Goal: Check status: Check status

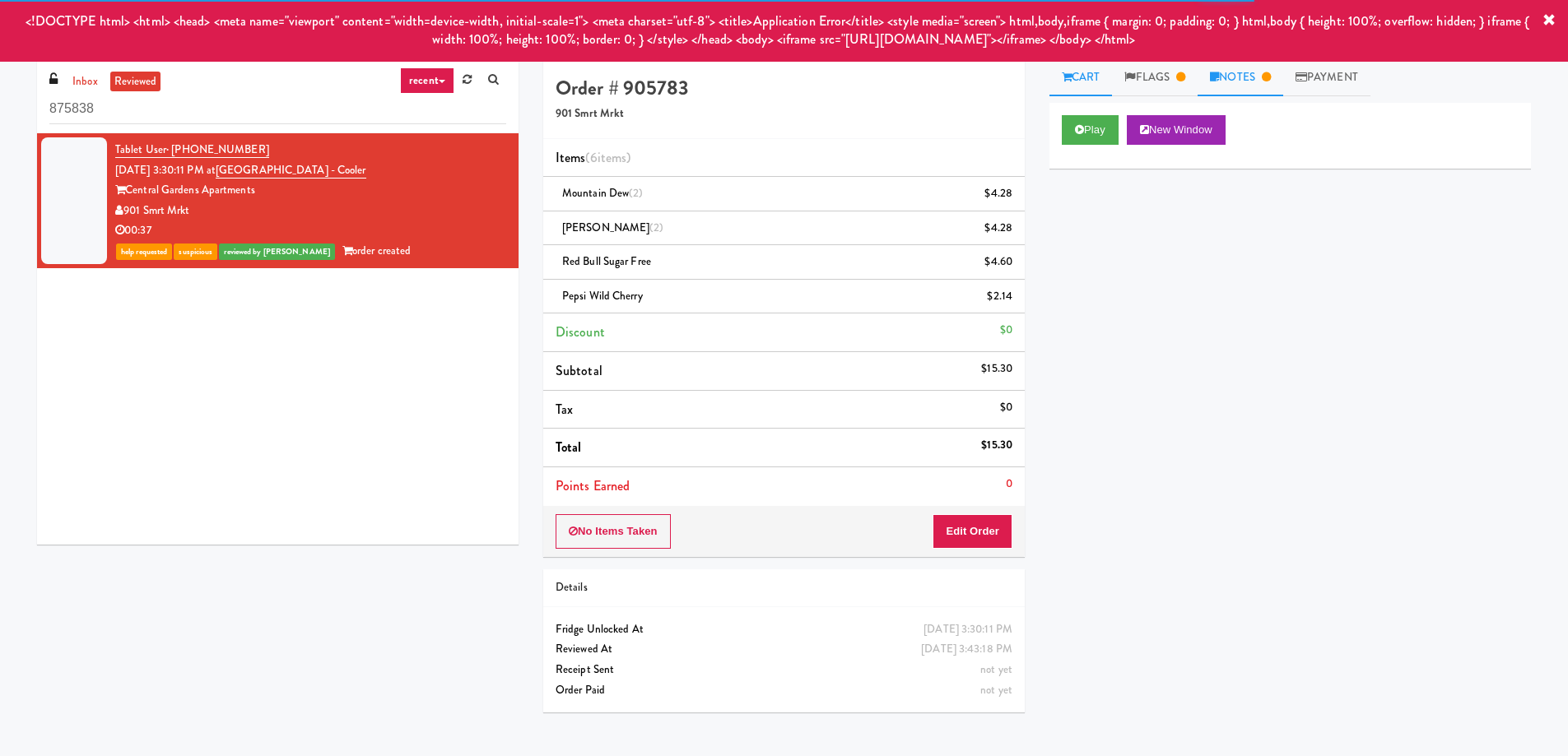
click at [1235, 75] on link "Notes" at bounding box center [1240, 77] width 86 height 37
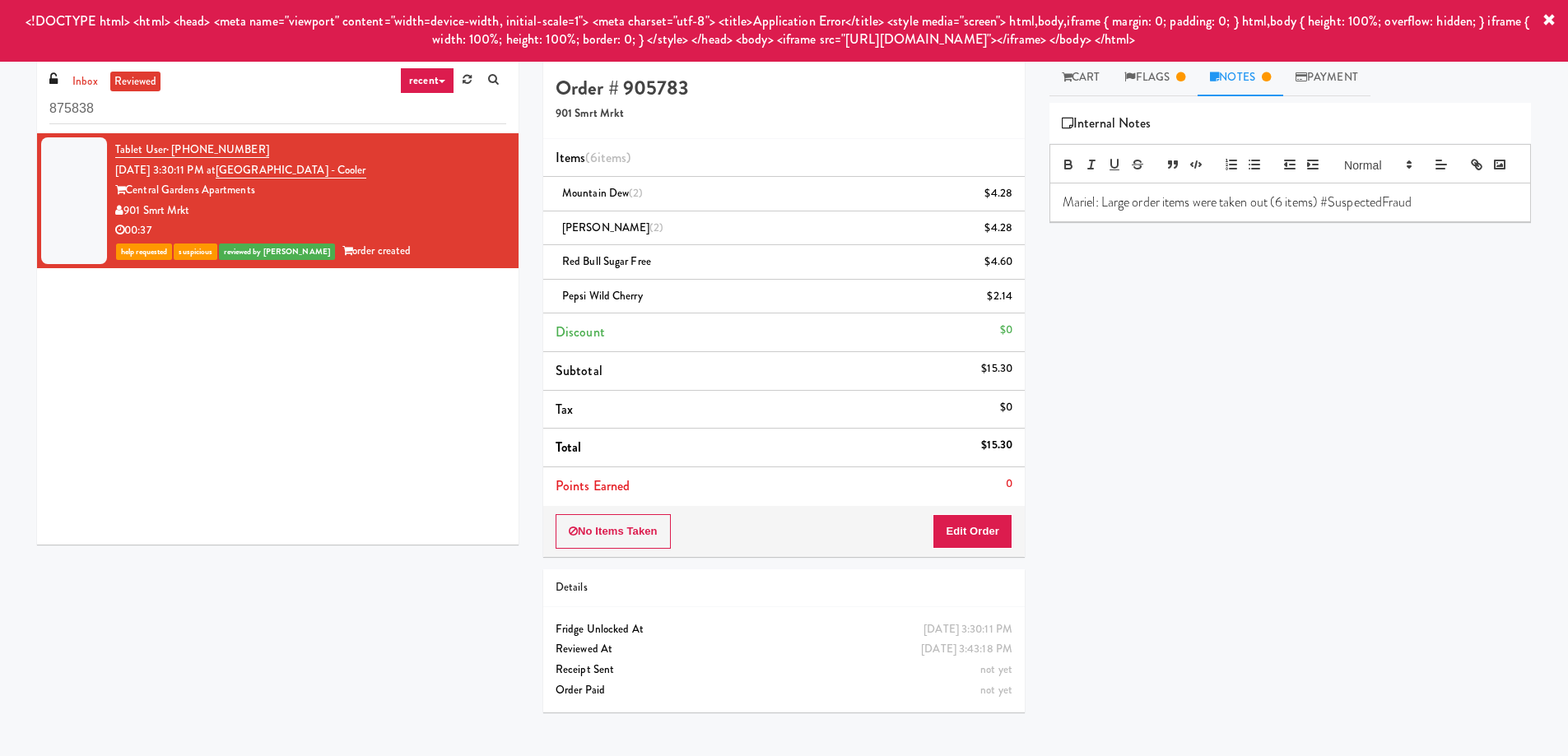
click at [1311, 305] on div "Play New Window Primary Flag Clear Flag if unable to determine what was taken o…" at bounding box center [1290, 410] width 481 height 617
click at [1158, 74] on link "Flags" at bounding box center [1155, 77] width 86 height 37
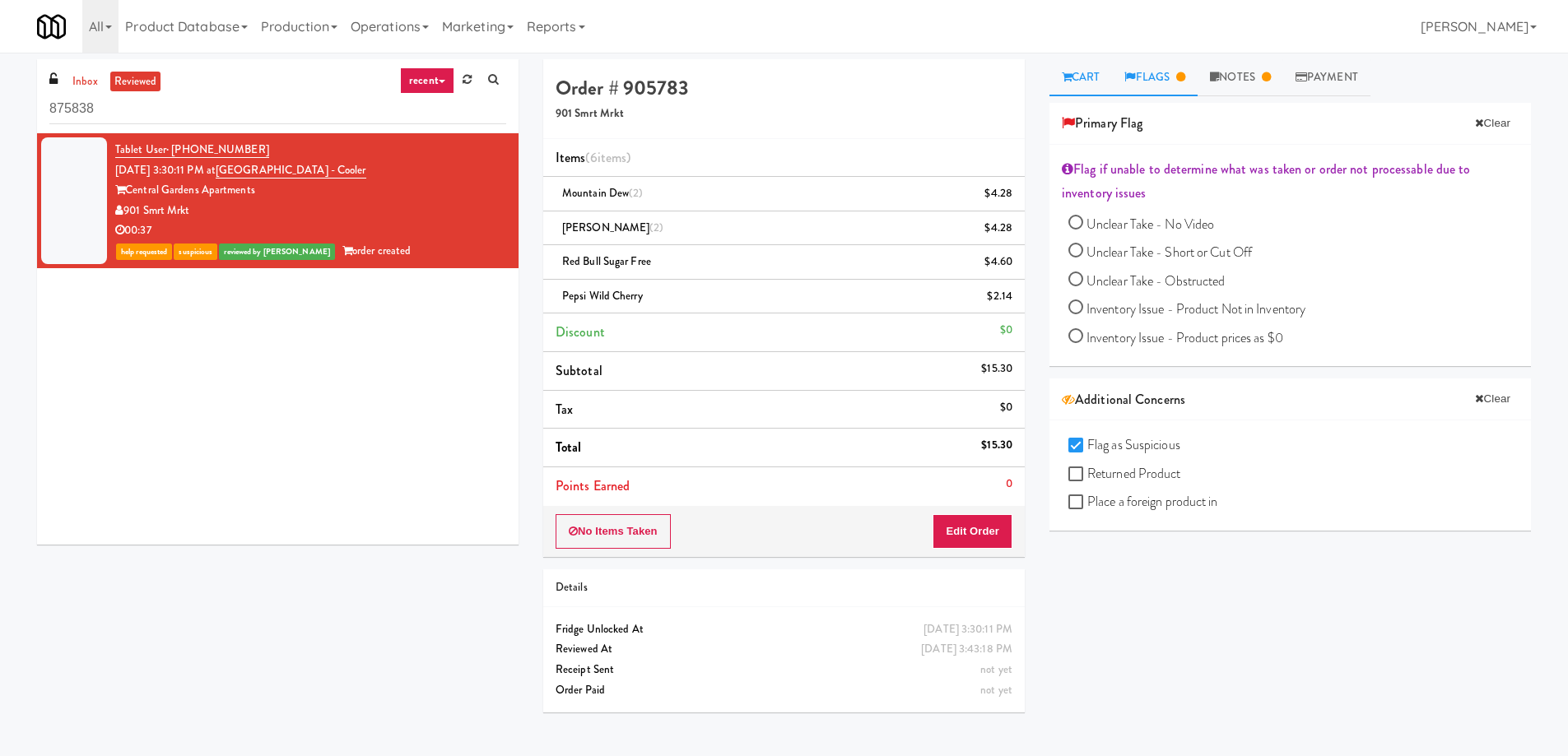
click at [1097, 82] on link "Cart" at bounding box center [1081, 77] width 64 height 37
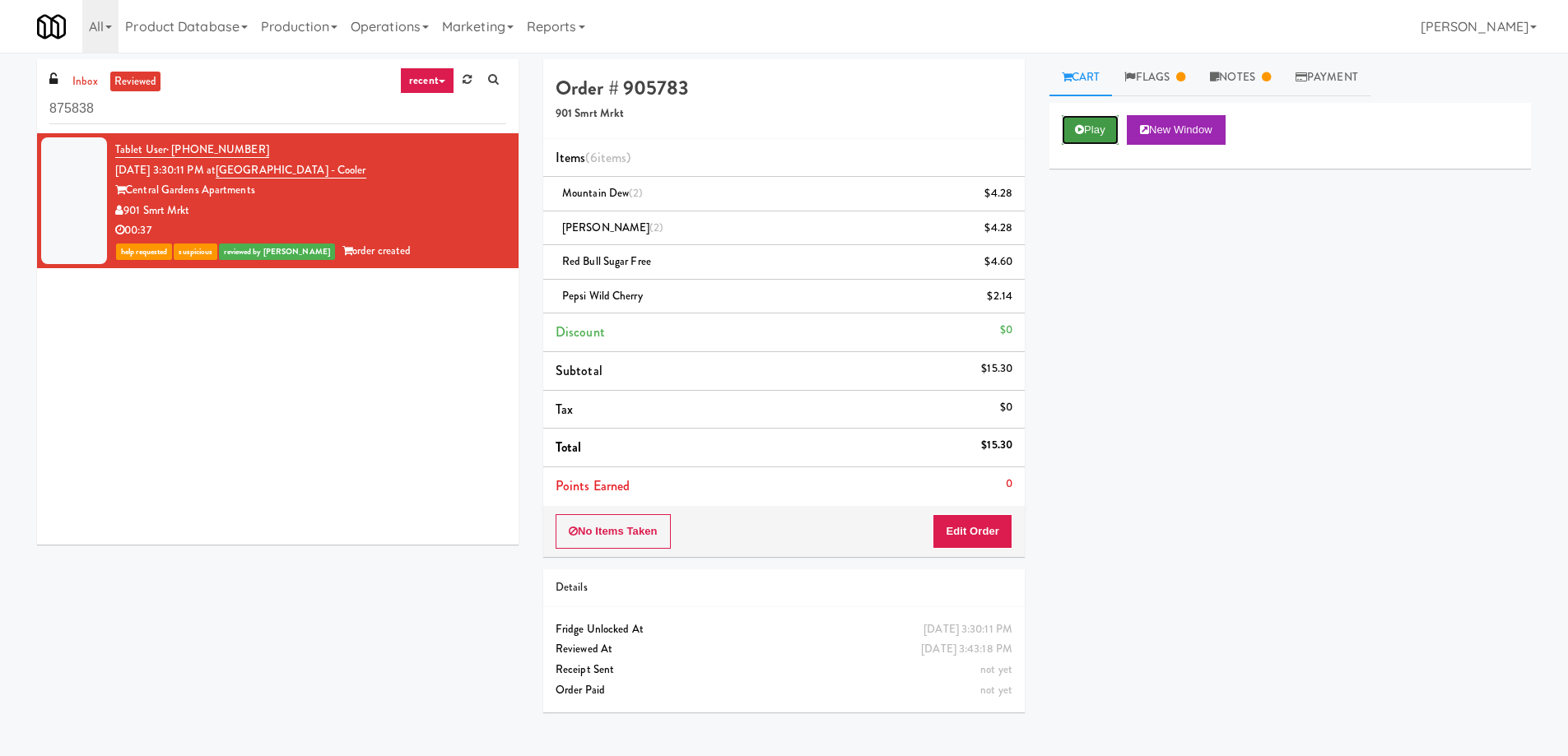
click at [1089, 136] on button "Play" at bounding box center [1090, 129] width 57 height 30
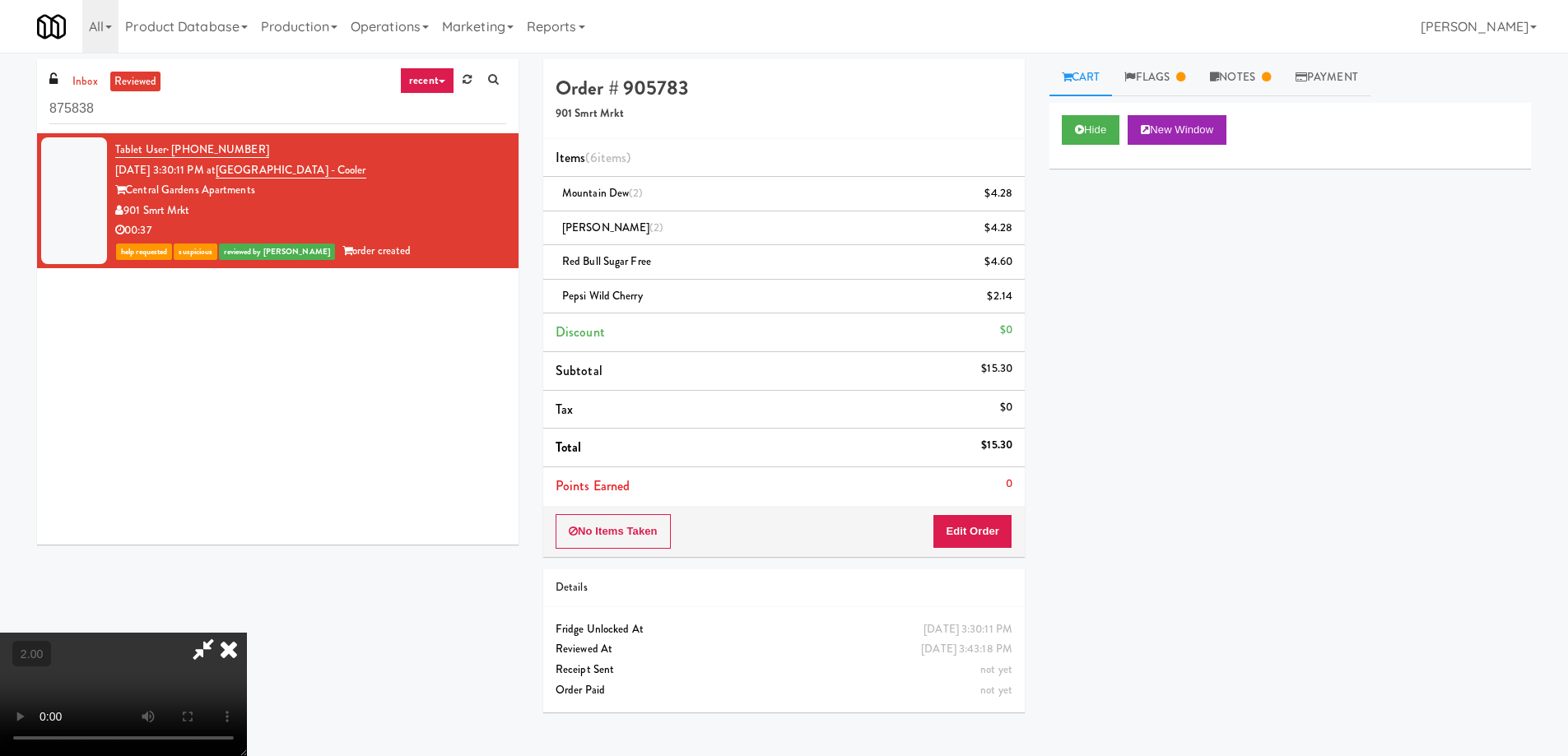
click at [247, 632] on video at bounding box center [124, 694] width 247 height 124
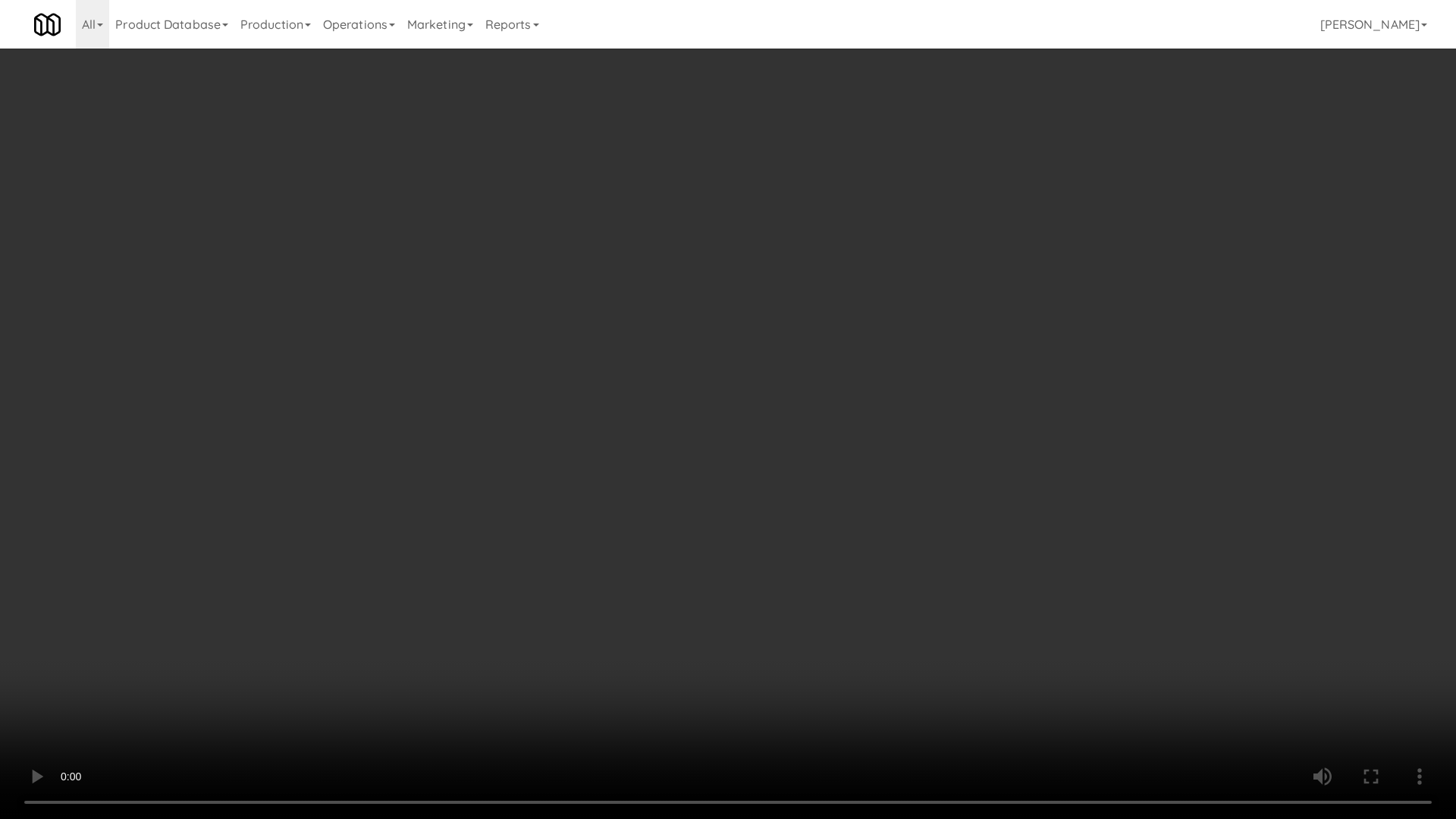
click at [656, 331] on video at bounding box center [728, 410] width 1456 height 819
click at [655, 329] on video at bounding box center [728, 410] width 1456 height 819
click at [852, 571] on video at bounding box center [728, 410] width 1456 height 819
click at [847, 501] on video at bounding box center [728, 410] width 1456 height 819
click at [857, 514] on video at bounding box center [728, 410] width 1456 height 819
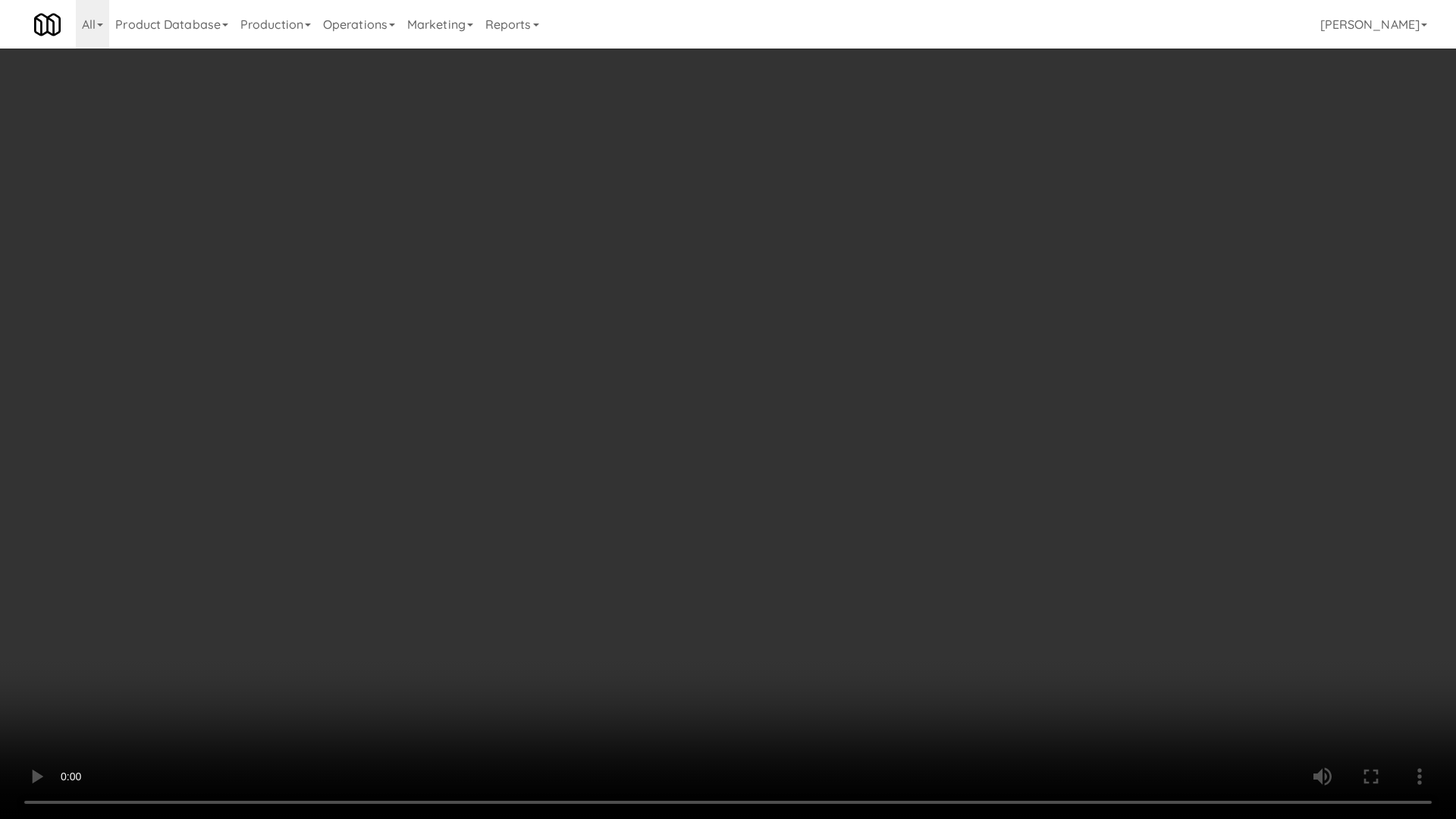
click at [857, 514] on video at bounding box center [728, 410] width 1456 height 819
click at [855, 511] on video at bounding box center [728, 410] width 1456 height 819
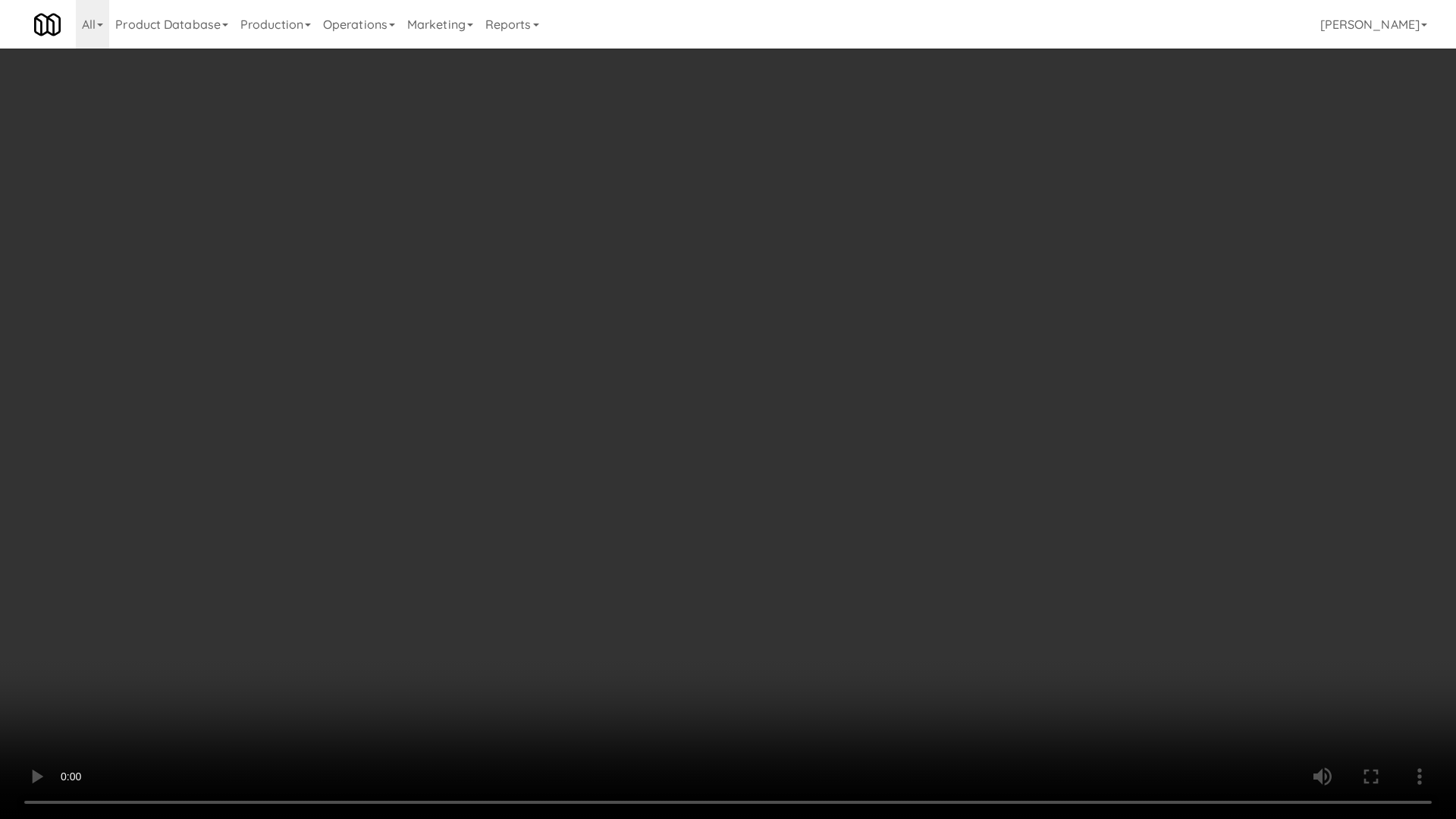
click at [855, 511] on video at bounding box center [728, 410] width 1456 height 819
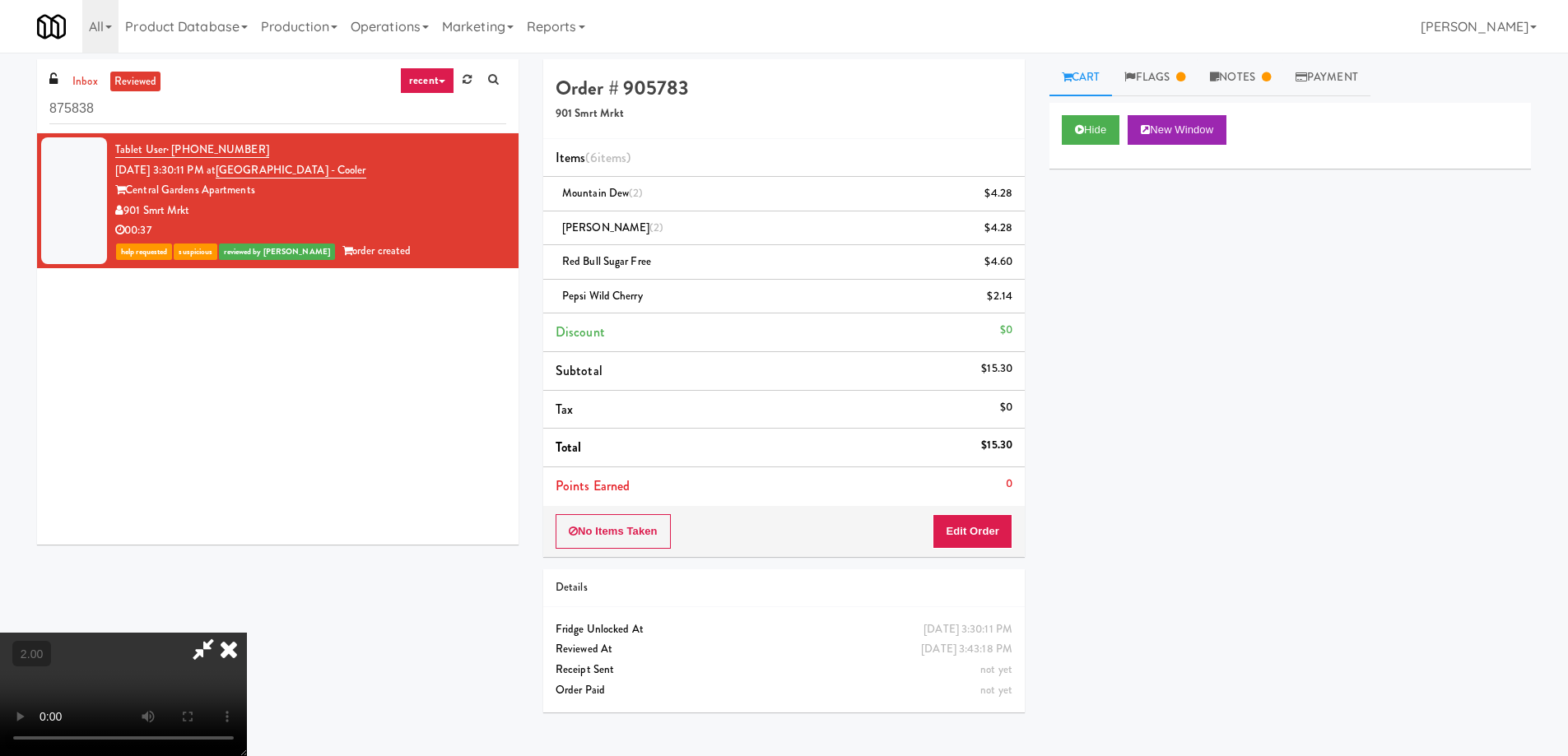
click at [222, 632] on icon at bounding box center [203, 649] width 38 height 33
